Goal: Transaction & Acquisition: Book appointment/travel/reservation

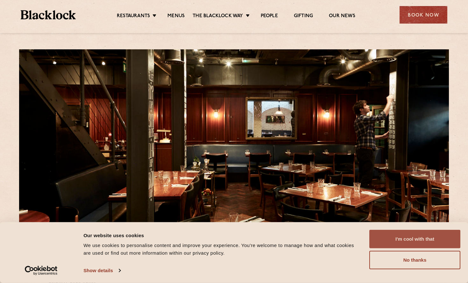
click at [405, 233] on button "I'm cool with that" at bounding box center [414, 239] width 91 height 18
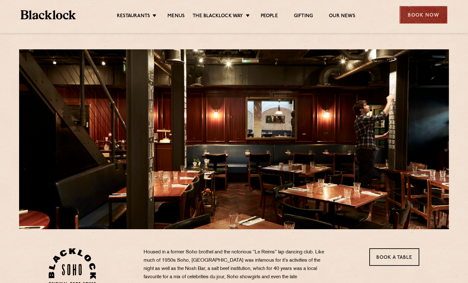
click at [433, 17] on div "Book Now" at bounding box center [424, 15] width 48 height 18
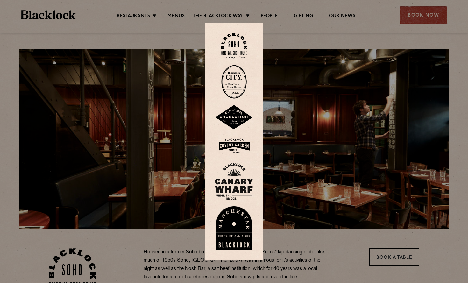
click at [377, 253] on div at bounding box center [234, 141] width 468 height 283
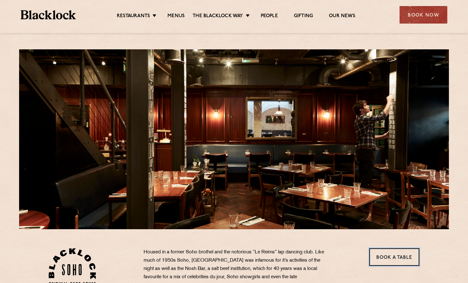
click at [377, 253] on link "Book a Table" at bounding box center [394, 257] width 50 height 18
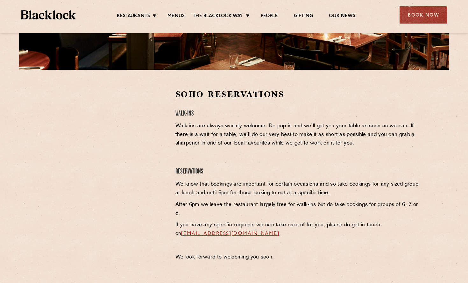
scroll to position [159, 0]
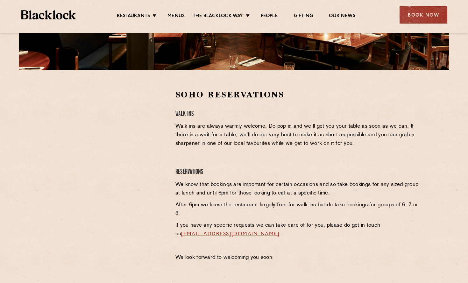
drag, startPoint x: 17, startPoint y: 128, endPoint x: 77, endPoint y: 154, distance: 65.0
click at [17, 128] on section "Soho Reservations Walk-Ins Walk-ins are always warmly welcome. Do pop in and we…" at bounding box center [234, 177] width 468 height 214
